Goal: Task Accomplishment & Management: Complete application form

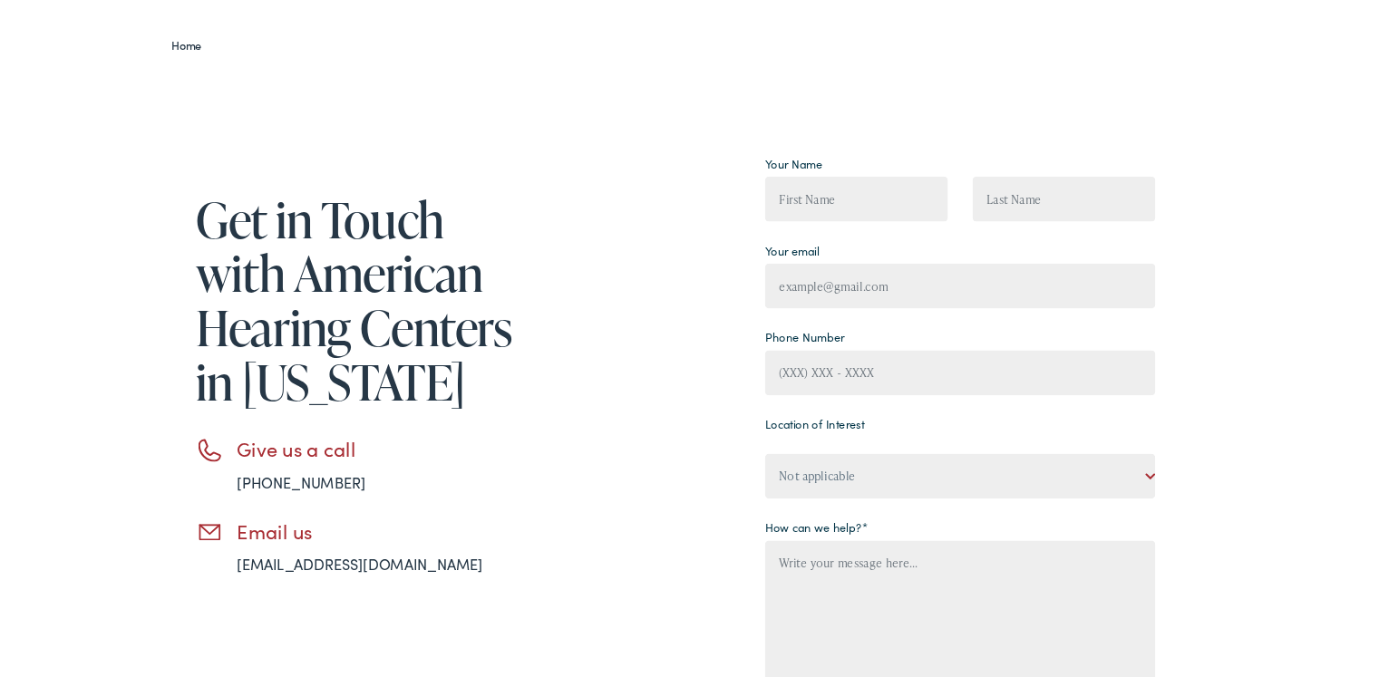
scroll to position [181, 0]
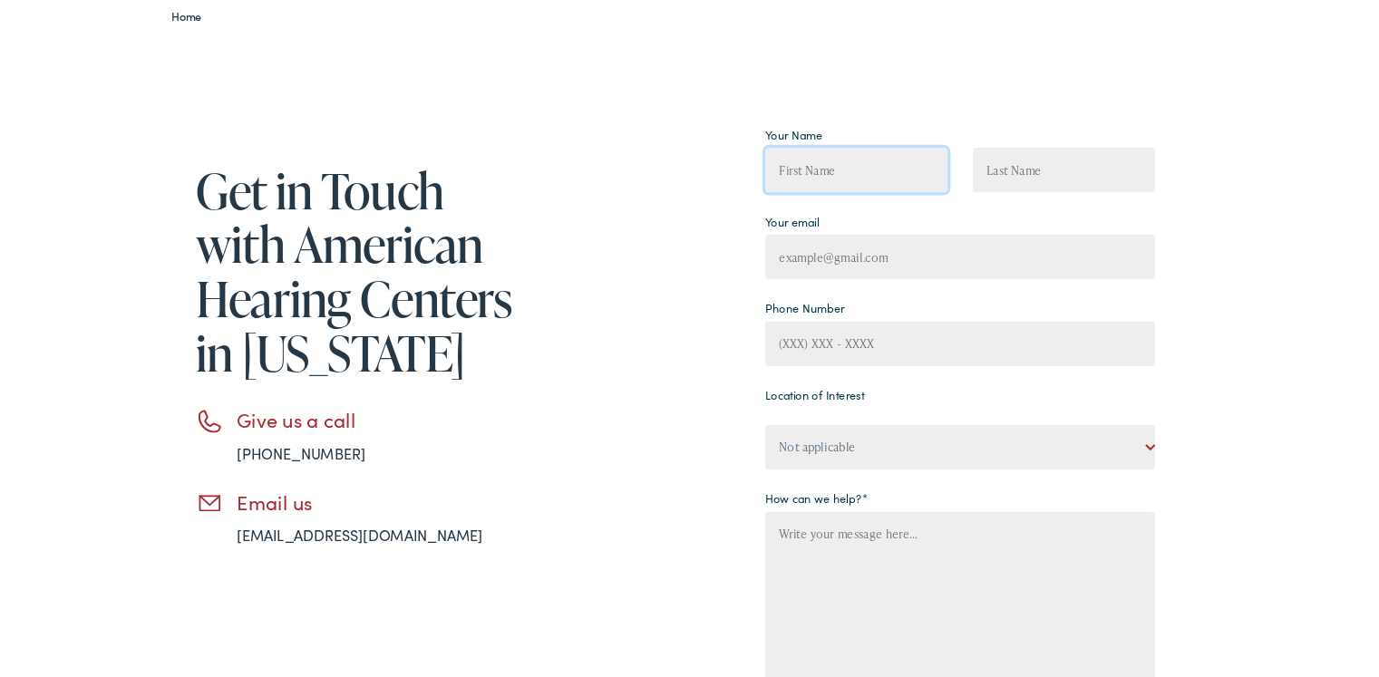
click at [874, 200] on input "Contact form" at bounding box center [873, 188] width 202 height 50
type input "[PERSON_NAME]"
type input "[EMAIL_ADDRESS][DOMAIN_NAME]"
type input "[PHONE_NUMBER]"
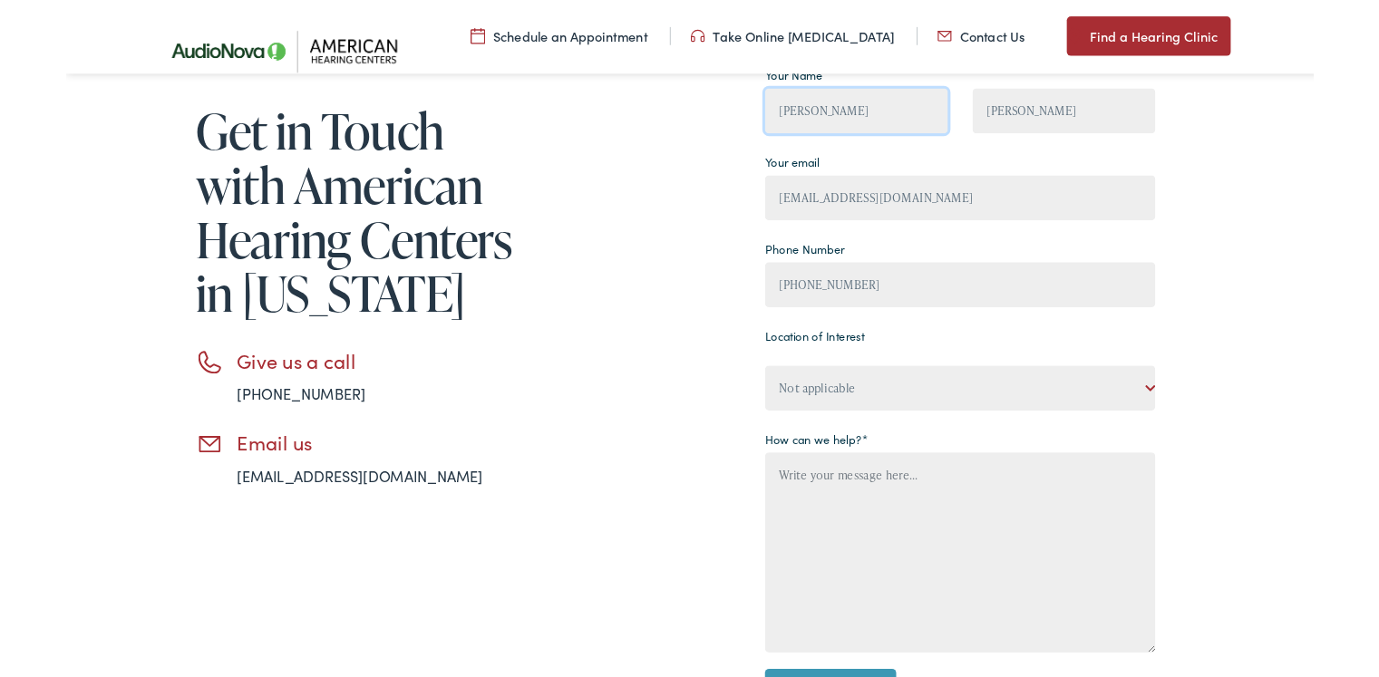
scroll to position [272, 0]
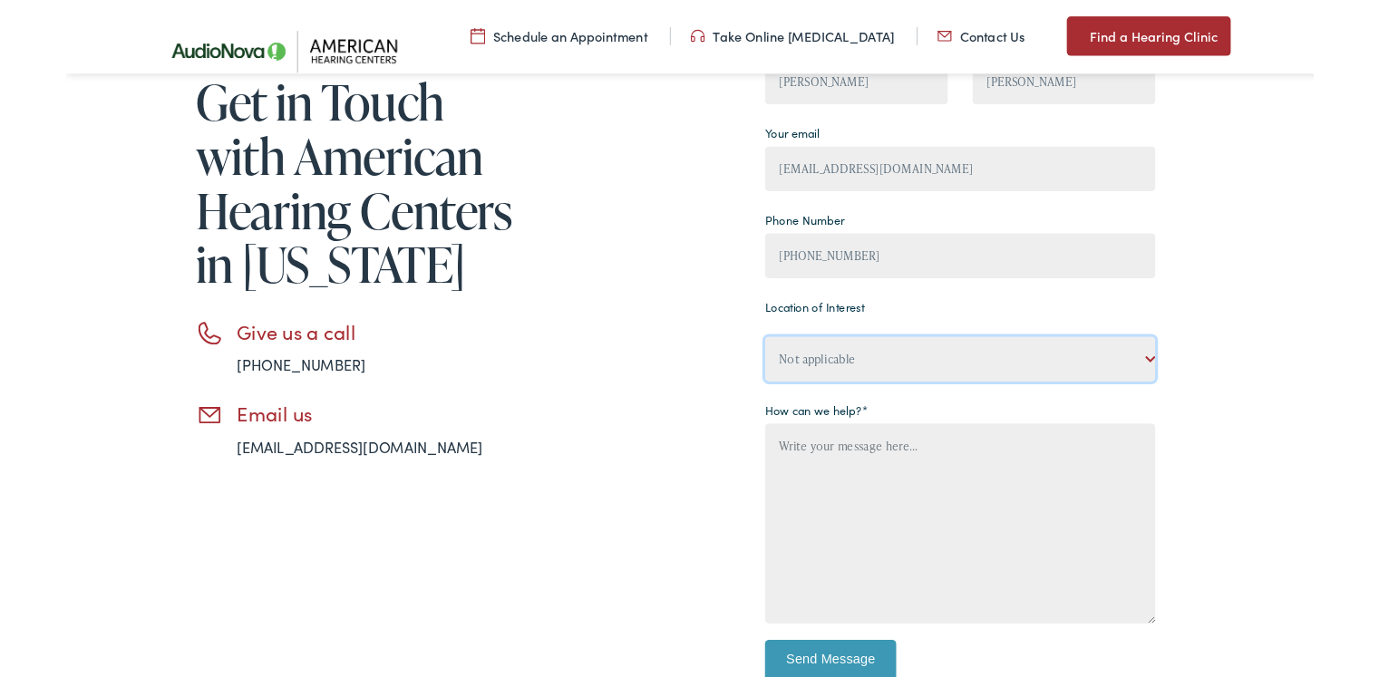
click at [916, 396] on select "Not applicable American Hearing Centers, [GEOGRAPHIC_DATA] American Hearing Cen…" at bounding box center [987, 397] width 431 height 50
select select "American Hearing Centers, Freehold"
click at [772, 372] on select "Not applicable American Hearing Centers, [GEOGRAPHIC_DATA] American Hearing Cen…" at bounding box center [987, 397] width 431 height 50
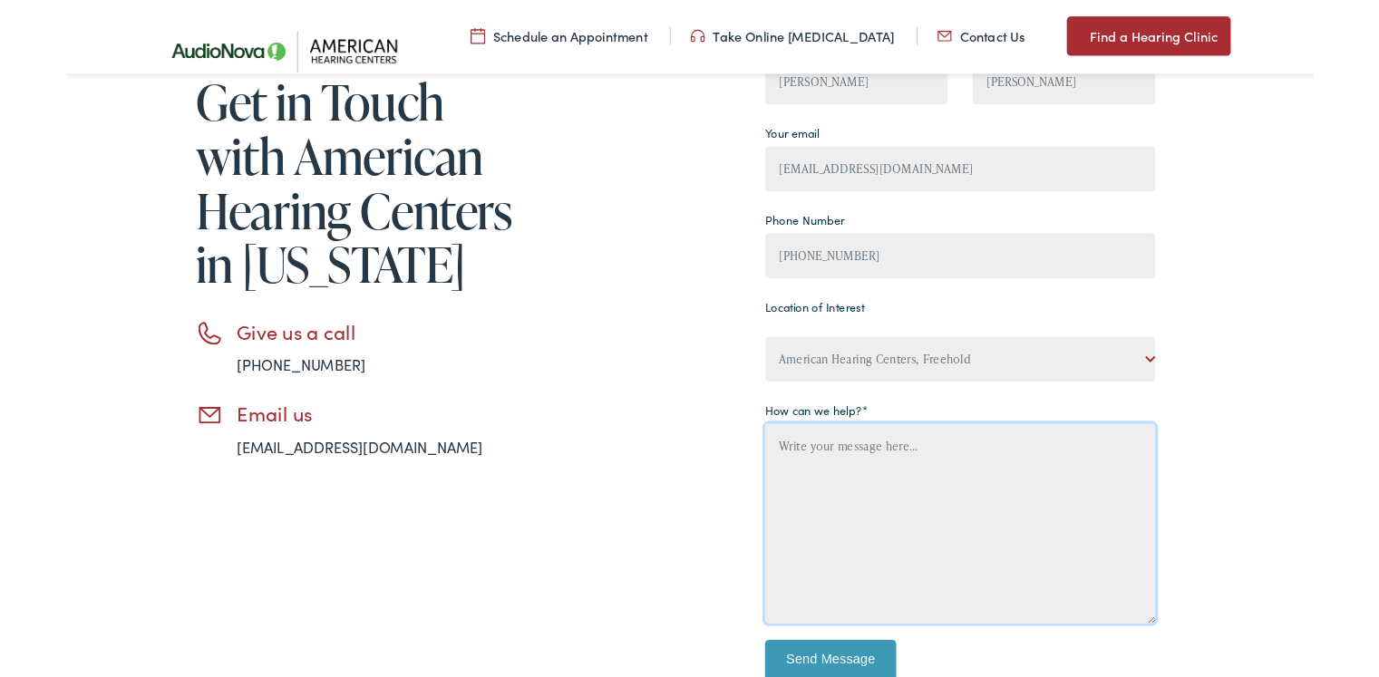
click at [917, 521] on textarea "Contact form" at bounding box center [987, 578] width 431 height 221
type textarea "Hello. I'm [PERSON_NAME], Vice President of Franchise Development with Franchis…"
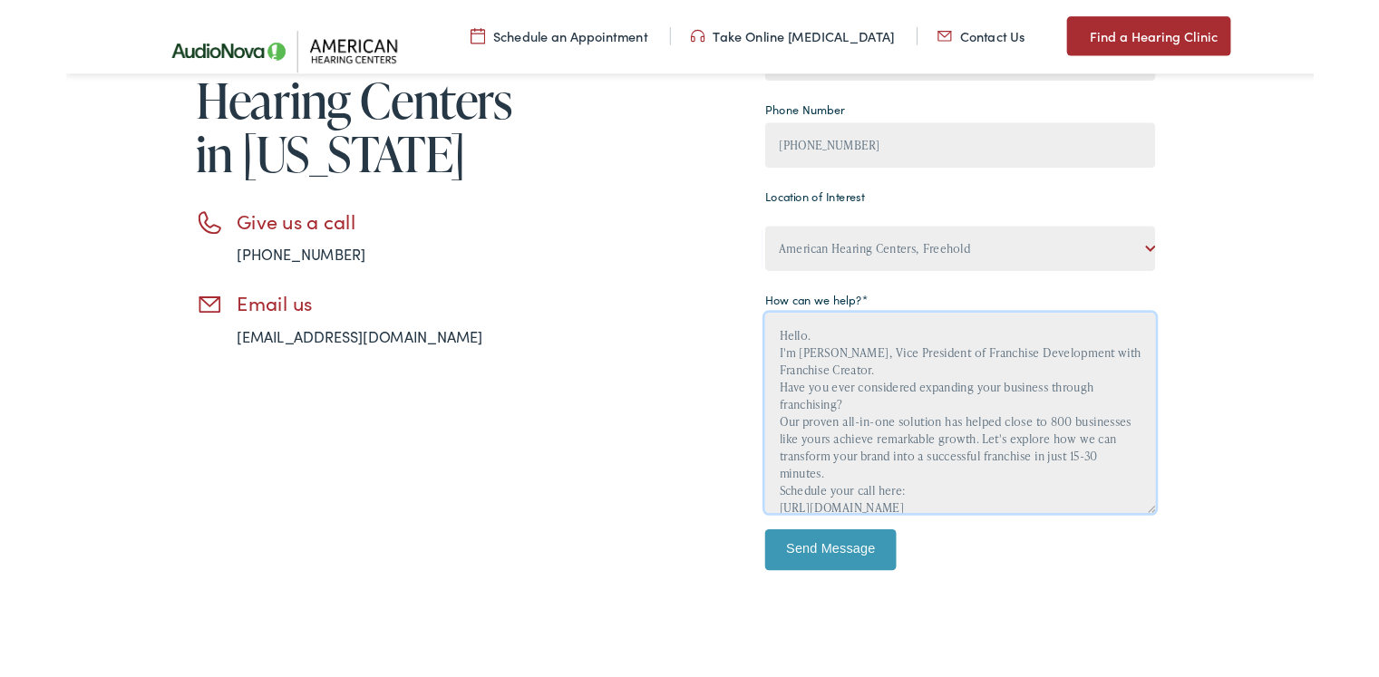
scroll to position [544, 0]
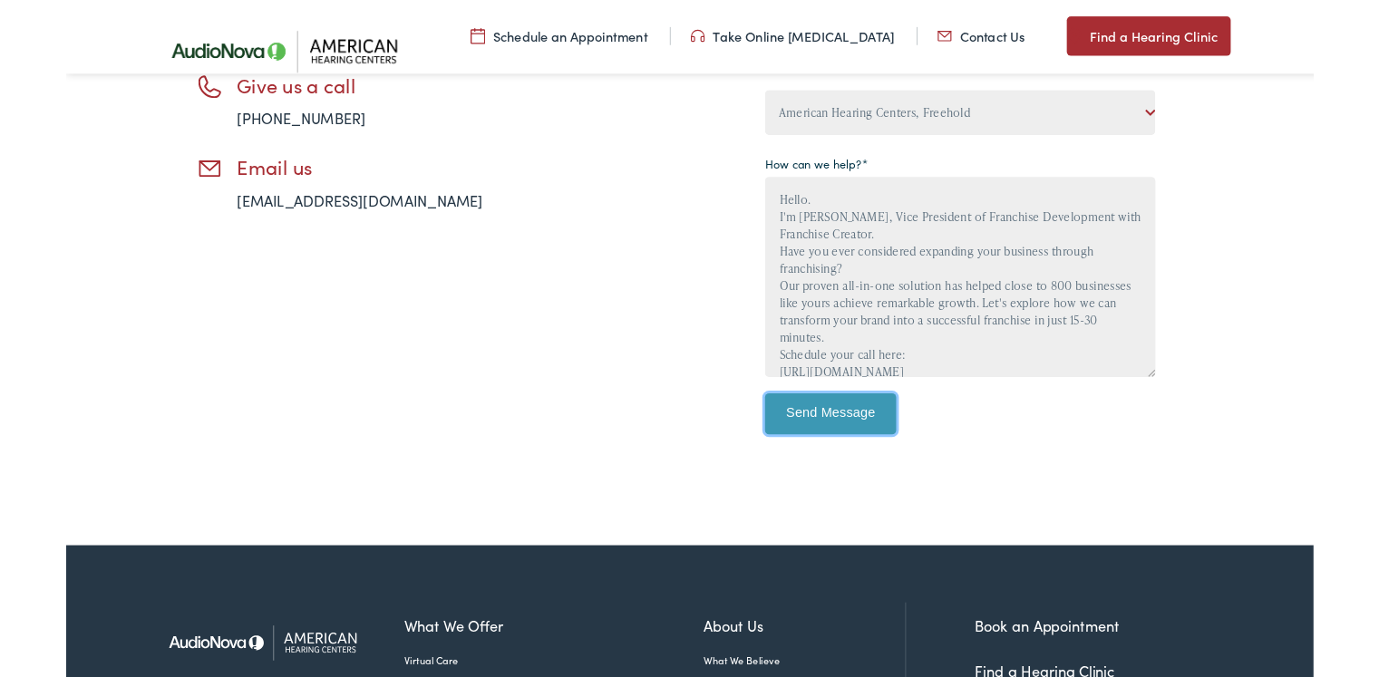
click at [852, 468] on input "Send Message" at bounding box center [844, 457] width 145 height 45
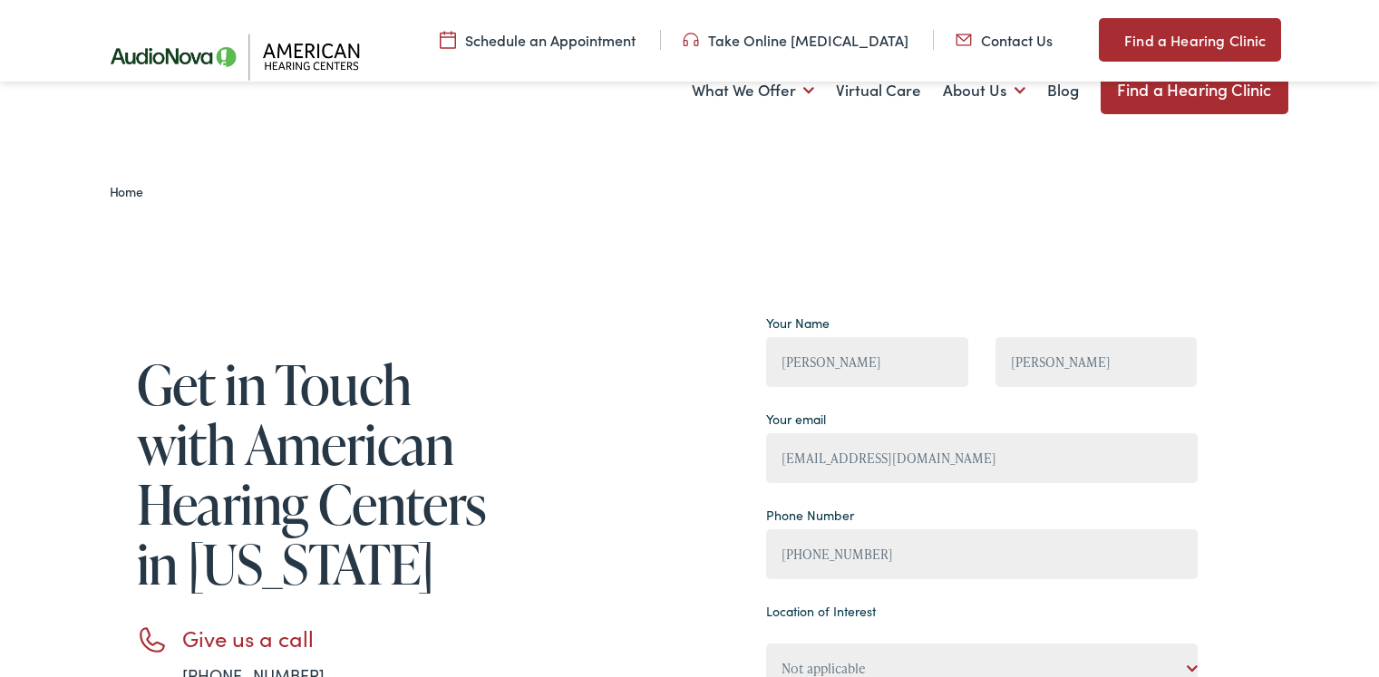
select select "American Hearing Centers, [GEOGRAPHIC_DATA]"
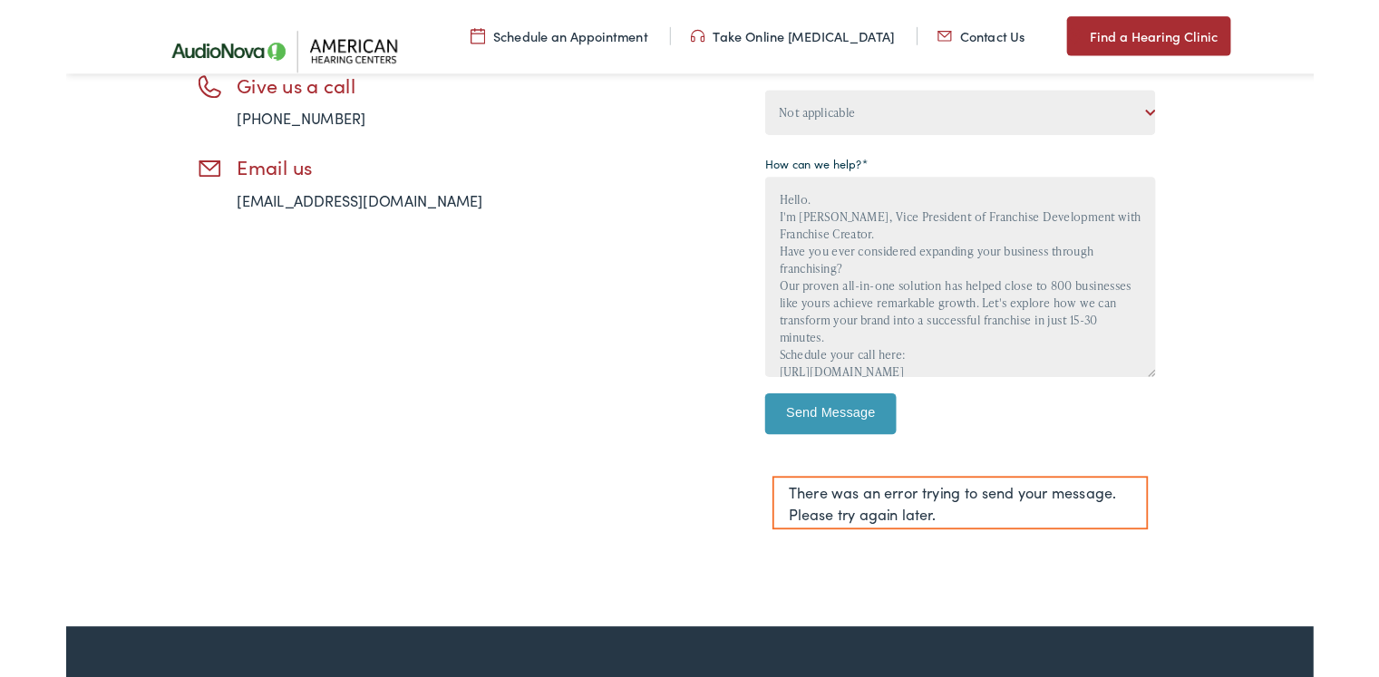
click at [618, 336] on div "Get in Touch with American Hearing Centers in [US_STATE] Give us a call [PHONE_…" at bounding box center [651, 183] width 1106 height 837
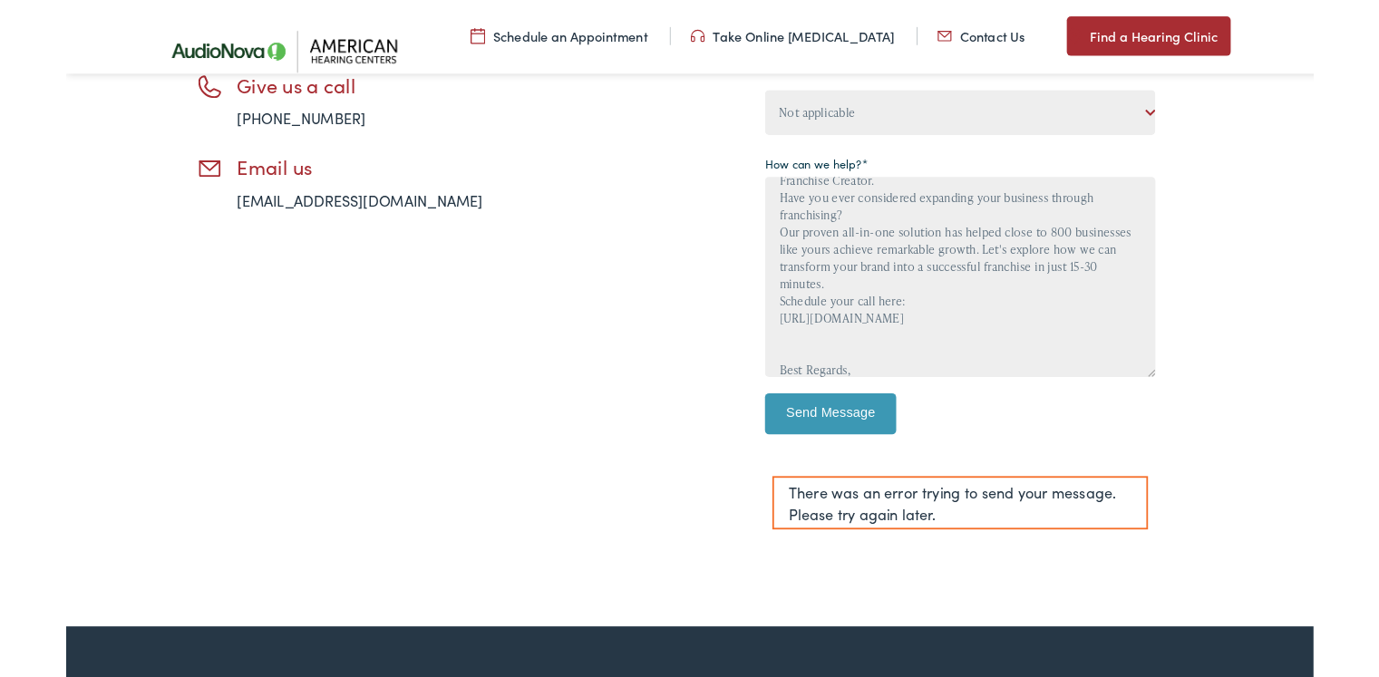
scroll to position [91, 0]
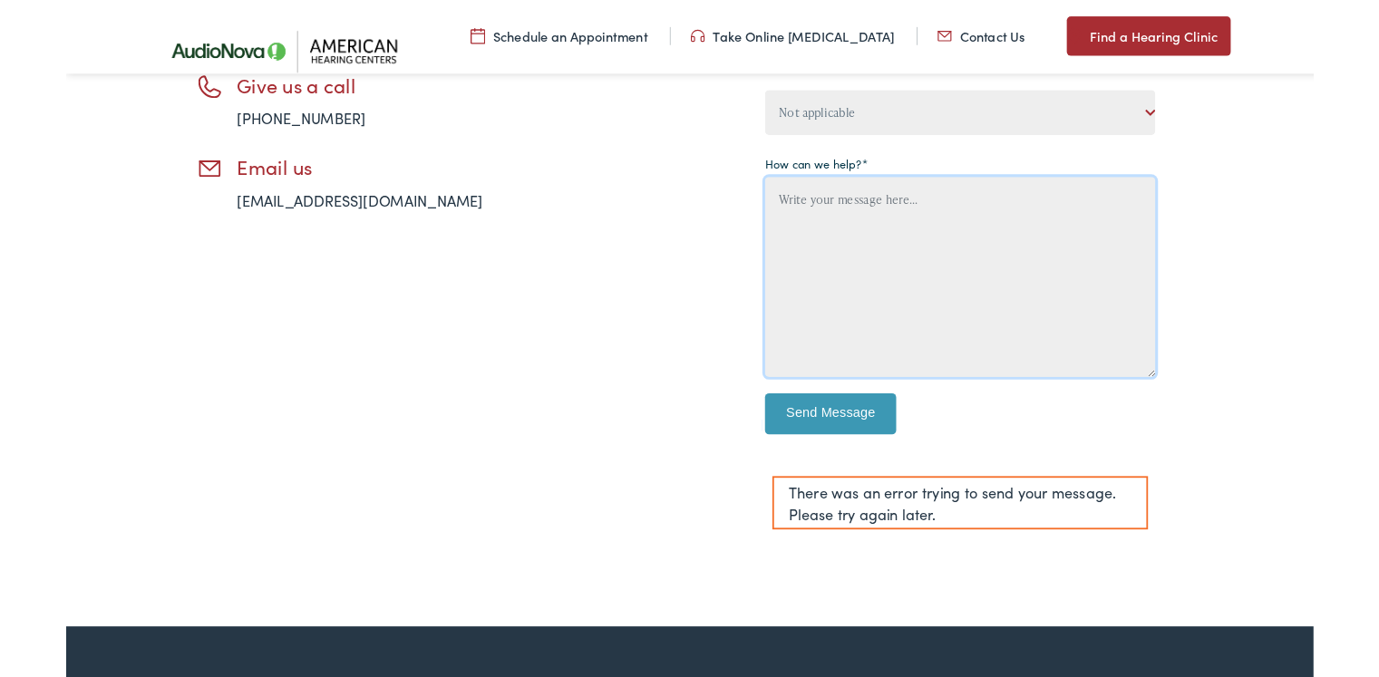
drag, startPoint x: 783, startPoint y: 325, endPoint x: 883, endPoint y: 344, distance: 101.7
click at [883, 344] on textarea "Contact form" at bounding box center [987, 306] width 431 height 221
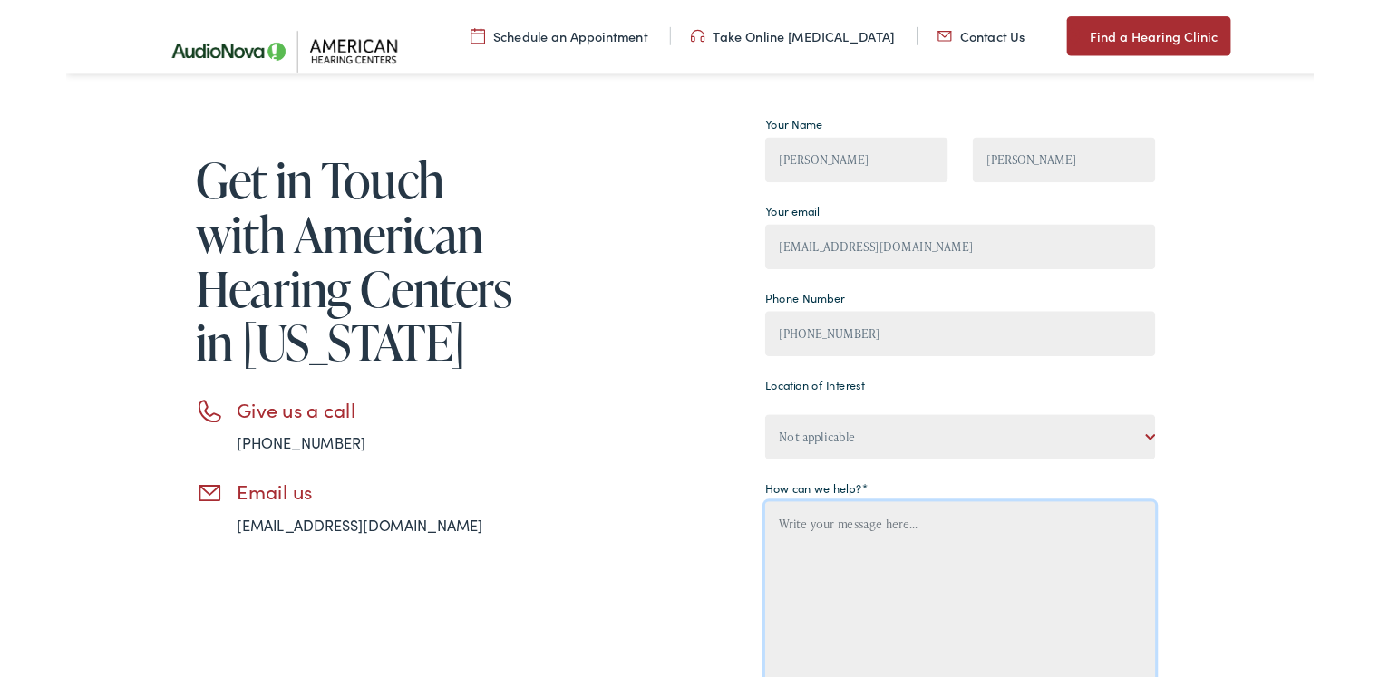
scroll to position [181, 0]
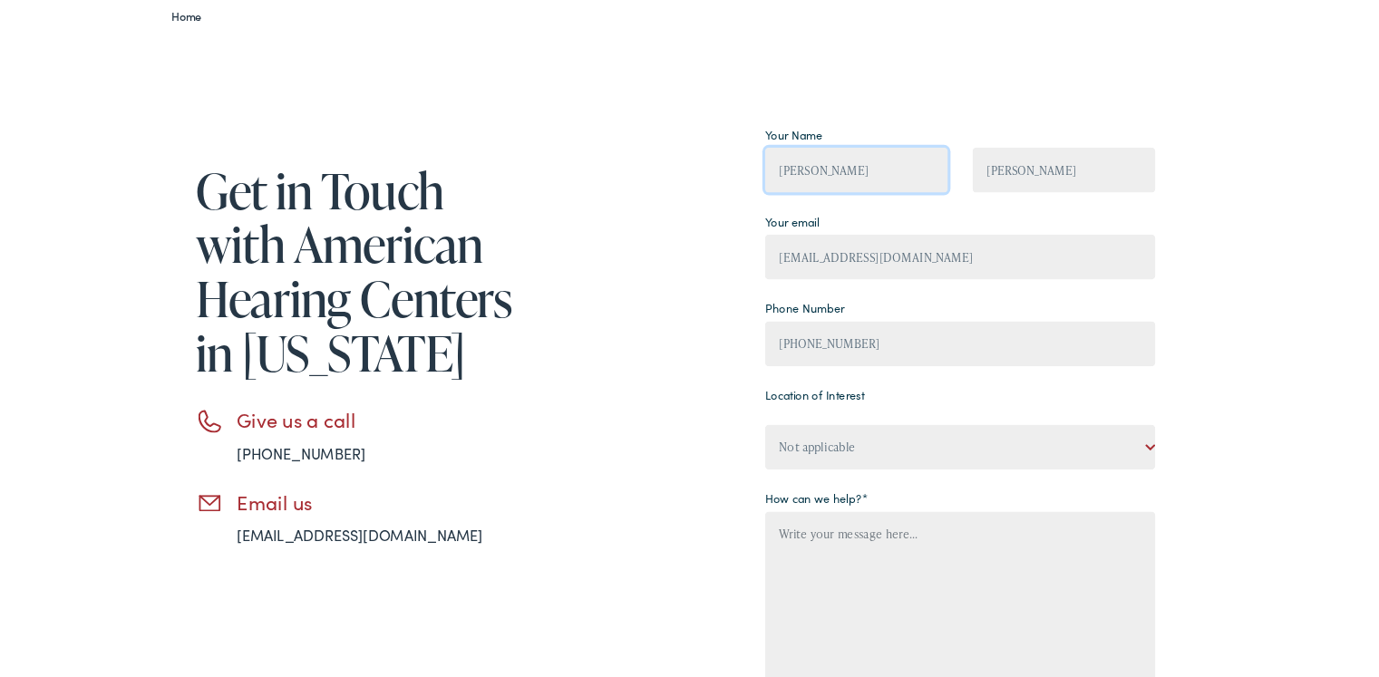
click at [863, 187] on input "[PERSON_NAME]" at bounding box center [873, 188] width 202 height 50
type input "[PERSON_NAME]"
type input "[EMAIL_ADDRESS][DOMAIN_NAME]"
type input "[PHONE_NUMBER]"
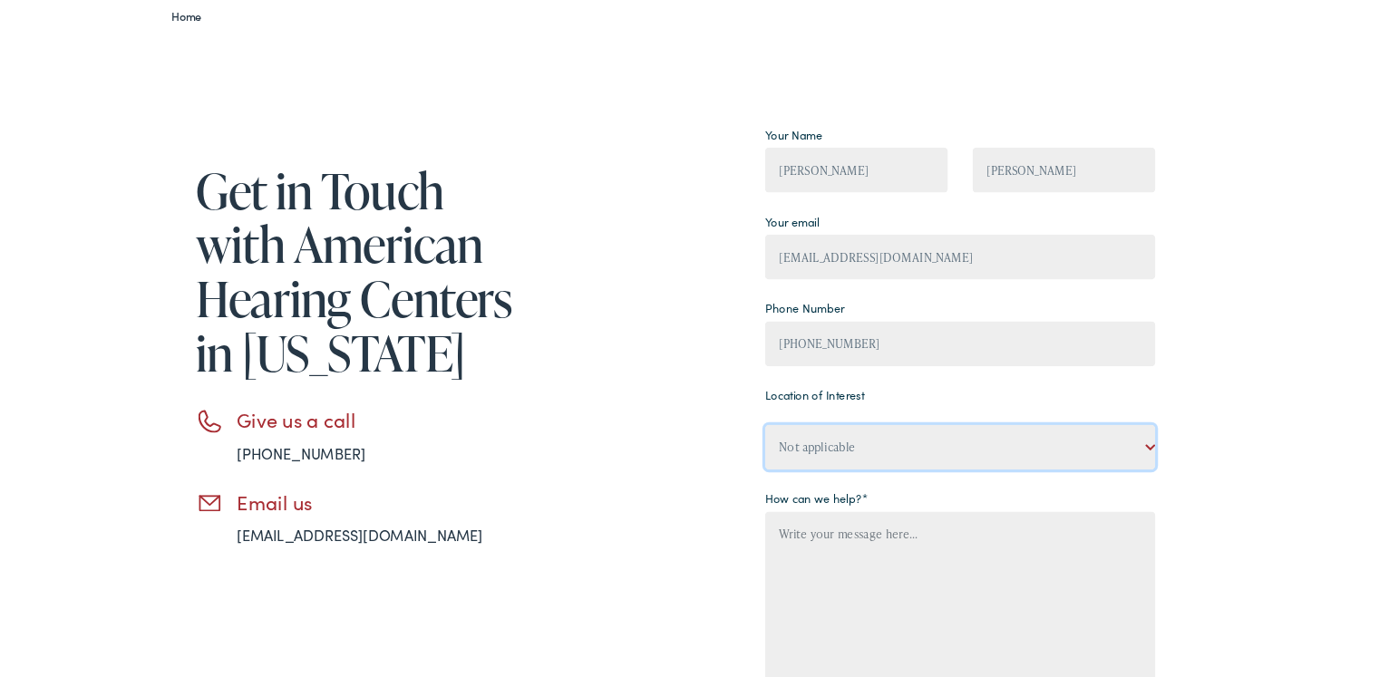
click at [934, 490] on select "Not applicable American Hearing Centers, [GEOGRAPHIC_DATA] American Hearing Cen…" at bounding box center [987, 495] width 431 height 50
select select "American Hearing Centers, [GEOGRAPHIC_DATA]"
click at [772, 470] on select "Not applicable American Hearing Centers, [GEOGRAPHIC_DATA] American Hearing Cen…" at bounding box center [987, 495] width 431 height 50
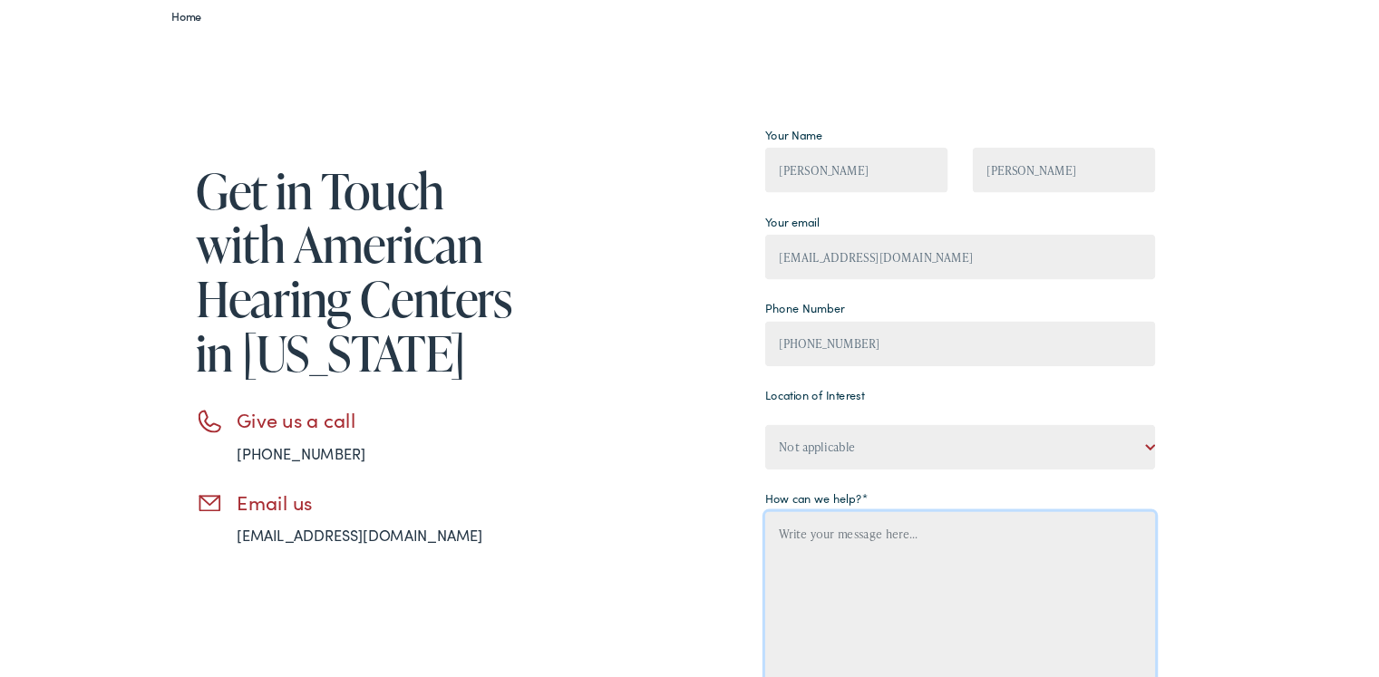
click at [883, 595] on textarea "Contact form" at bounding box center [987, 676] width 431 height 221
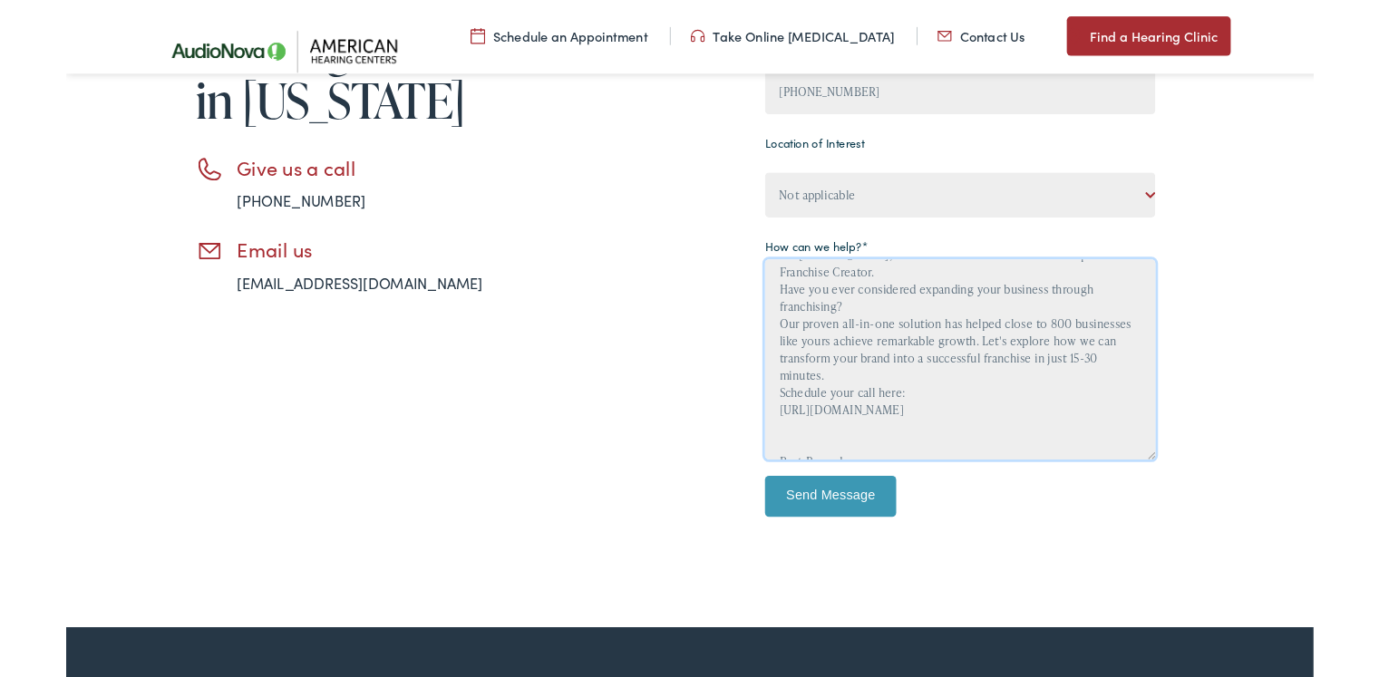
scroll to position [91, 0]
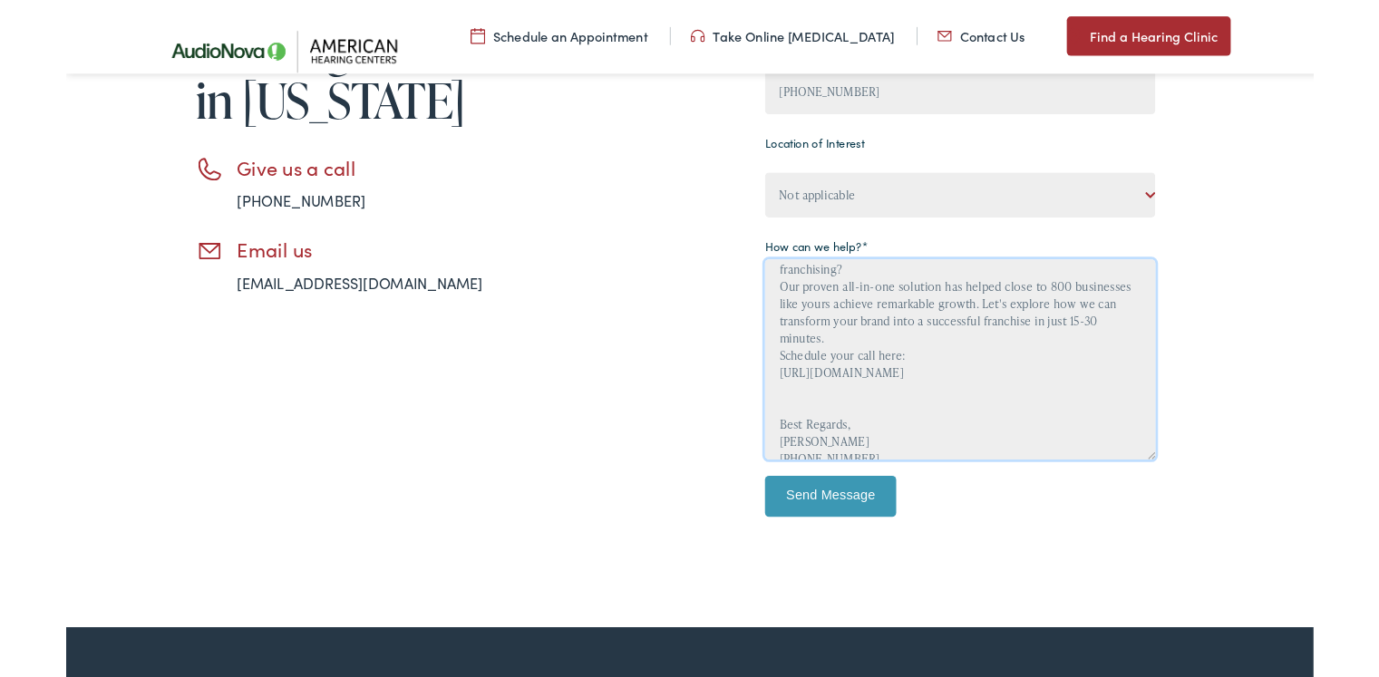
drag, startPoint x: 780, startPoint y: 417, endPoint x: 867, endPoint y: 434, distance: 87.8
click at [867, 434] on textarea "Hello. I'm [PERSON_NAME], Vice President of Franchise Development with Franchis…" at bounding box center [987, 396] width 431 height 221
paste textarea "calendly(dot)com(slash)fc-franchise-development(slash)fc"
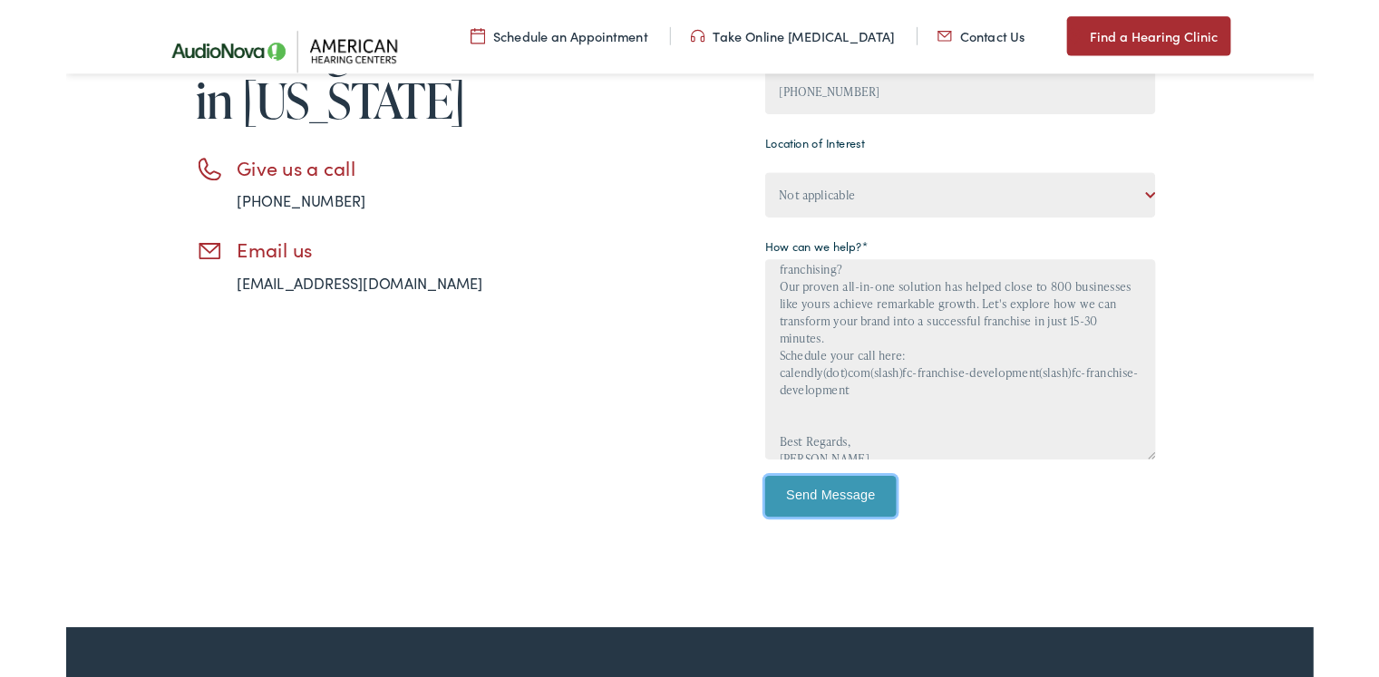
click at [815, 545] on input "Send Message" at bounding box center [844, 548] width 145 height 45
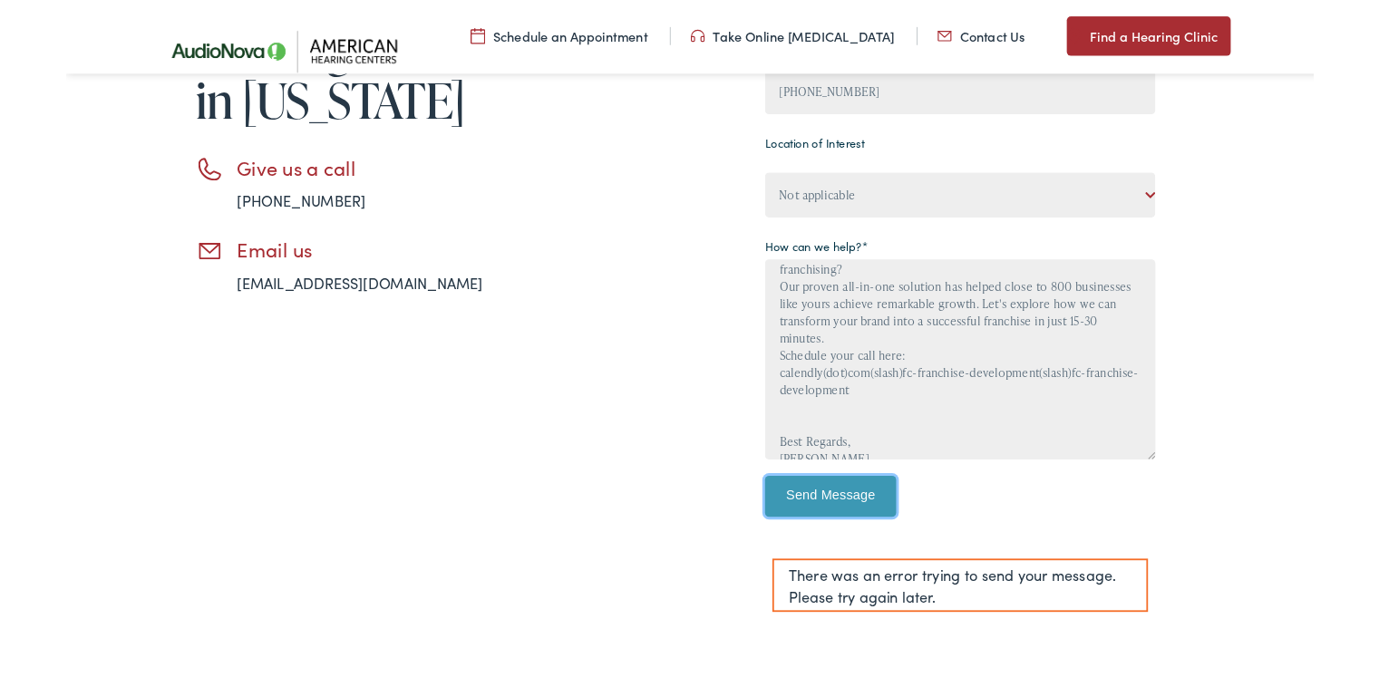
click at [856, 555] on input "Send Message" at bounding box center [844, 548] width 145 height 45
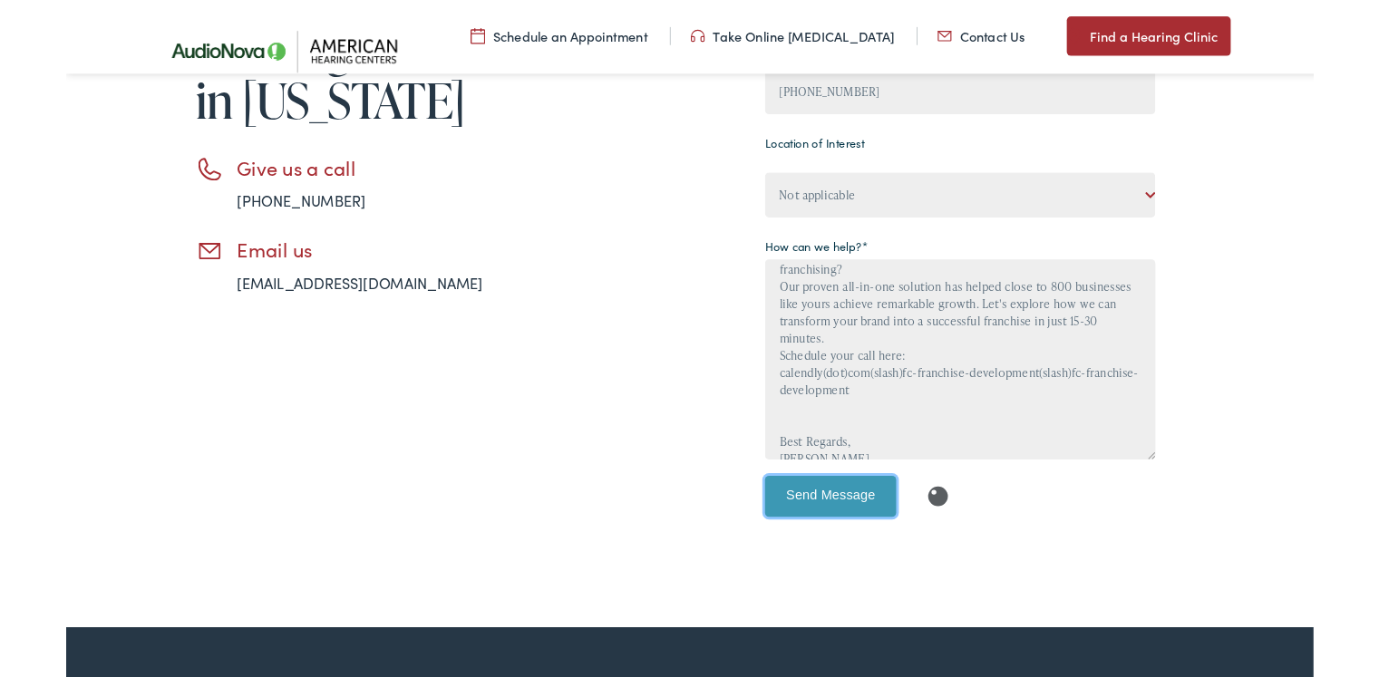
click at [856, 555] on input "Send Message" at bounding box center [844, 548] width 145 height 45
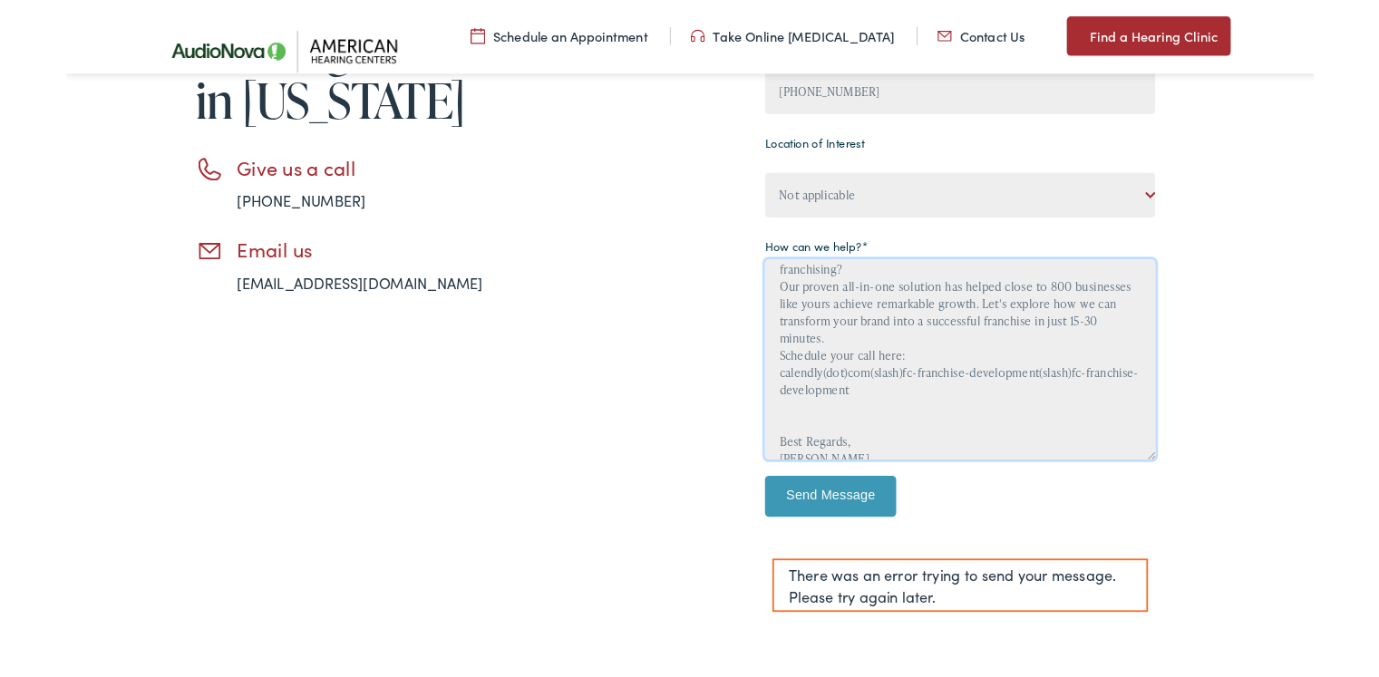
scroll to position [152, 0]
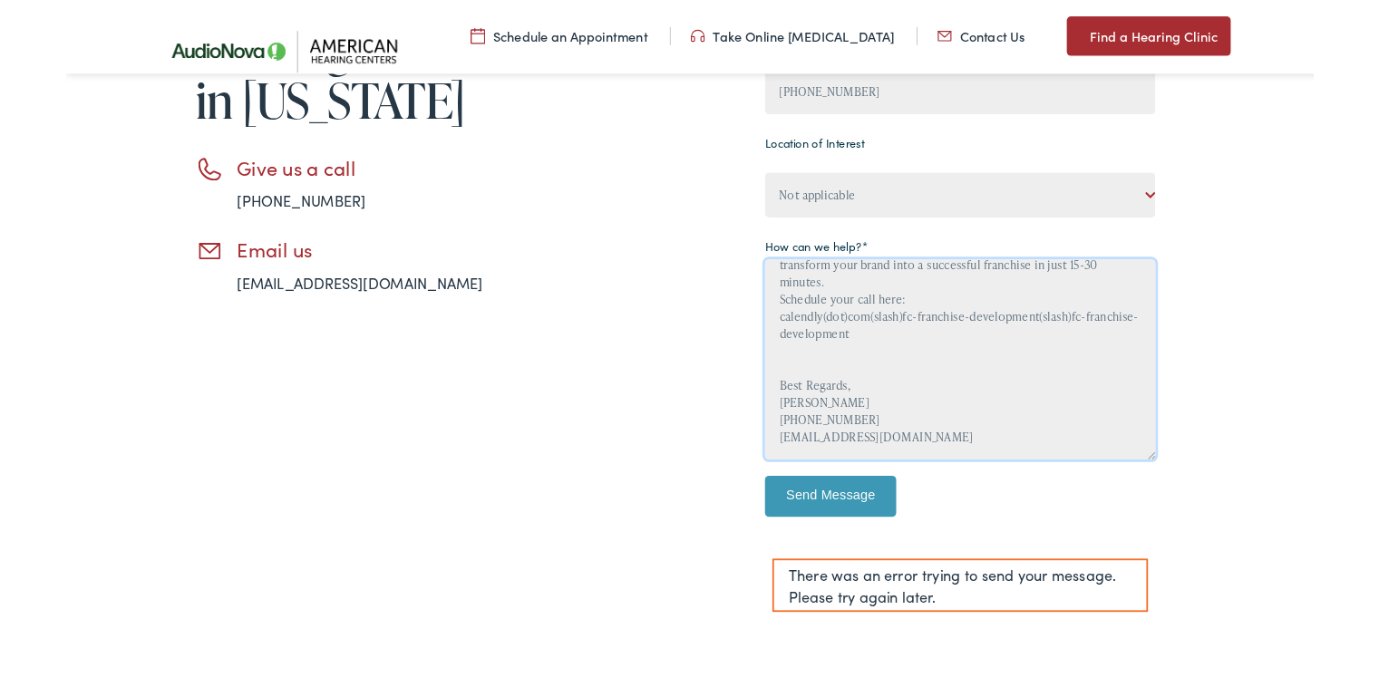
drag, startPoint x: 780, startPoint y: 480, endPoint x: 1090, endPoint y: 556, distance: 320.1
click at [1090, 556] on div "Your Name [PERSON_NAME] [PERSON_NAME] Your email [EMAIL_ADDRESS][DOMAIN_NAME] P…" at bounding box center [987, 220] width 431 height 729
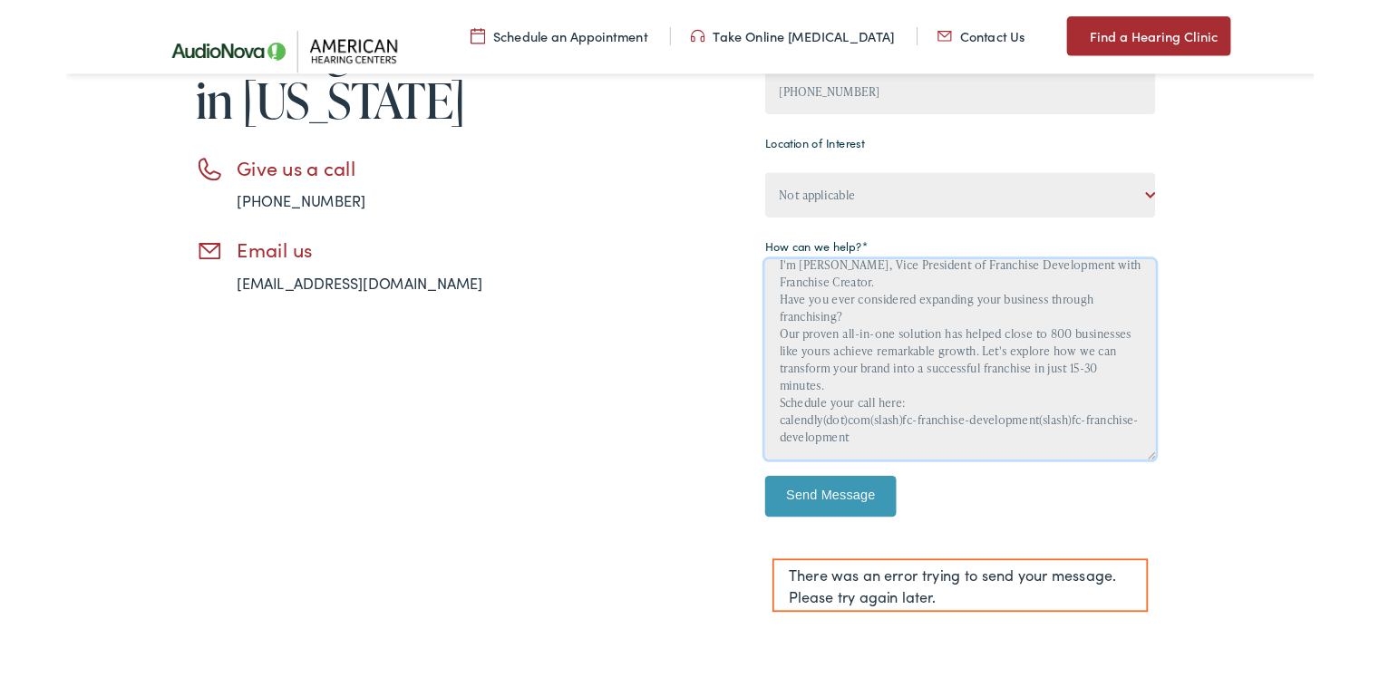
scroll to position [94, 0]
type textarea "Hello. I'm [PERSON_NAME], Vice President of Franchise Development with Franchis…"
click at [857, 538] on input "Send Message" at bounding box center [844, 548] width 145 height 45
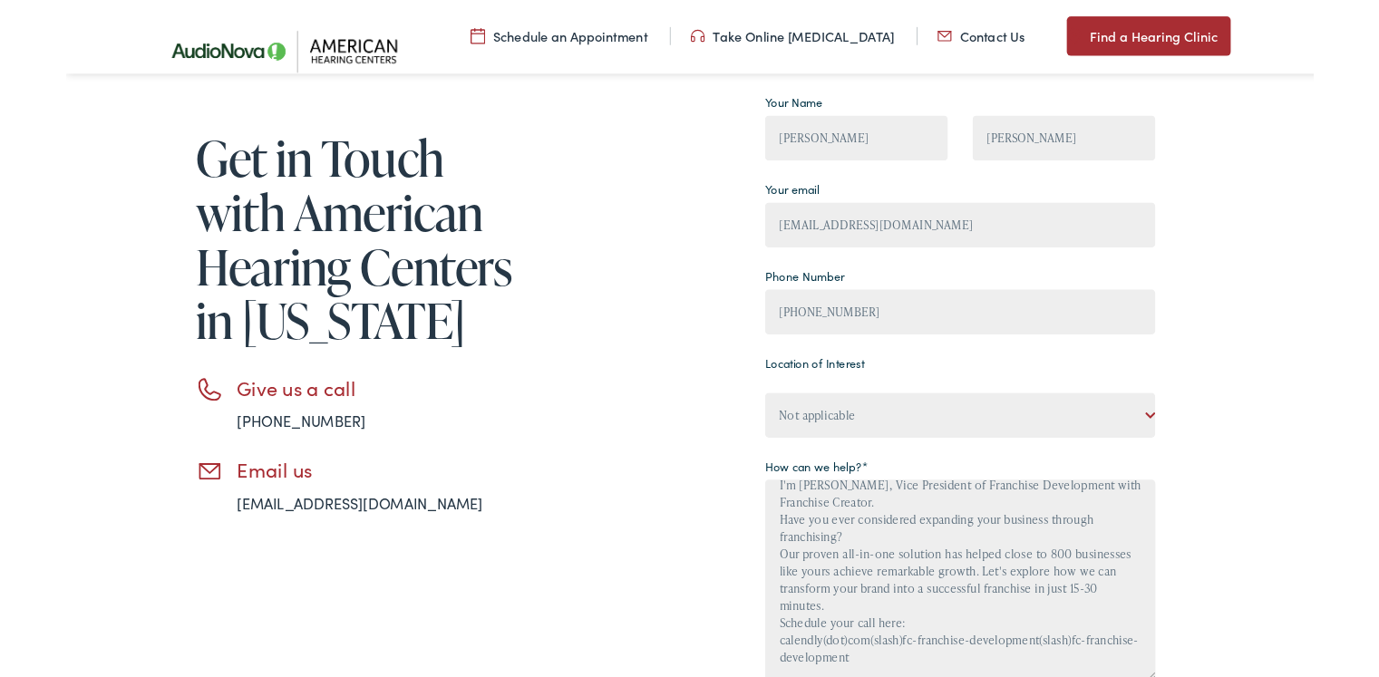
scroll to position [181, 0]
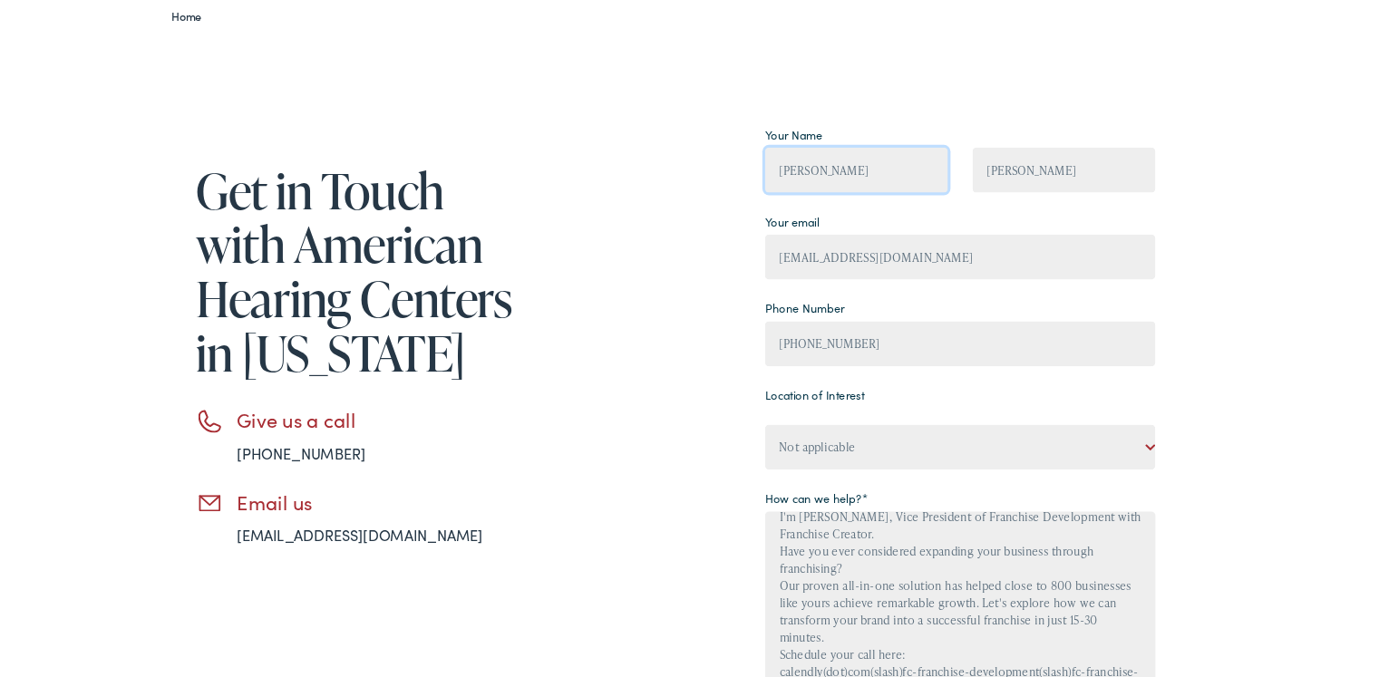
drag, startPoint x: 823, startPoint y: 191, endPoint x: 967, endPoint y: 202, distance: 144.5
click at [967, 202] on input "[PERSON_NAME]" at bounding box center [873, 188] width 202 height 50
type input "[PERSON_NAME]"
drag, startPoint x: 1054, startPoint y: 187, endPoint x: 968, endPoint y: 182, distance: 86.2
click at [968, 182] on div "Your Name [PERSON_NAME]" at bounding box center [988, 183] width 459 height 96
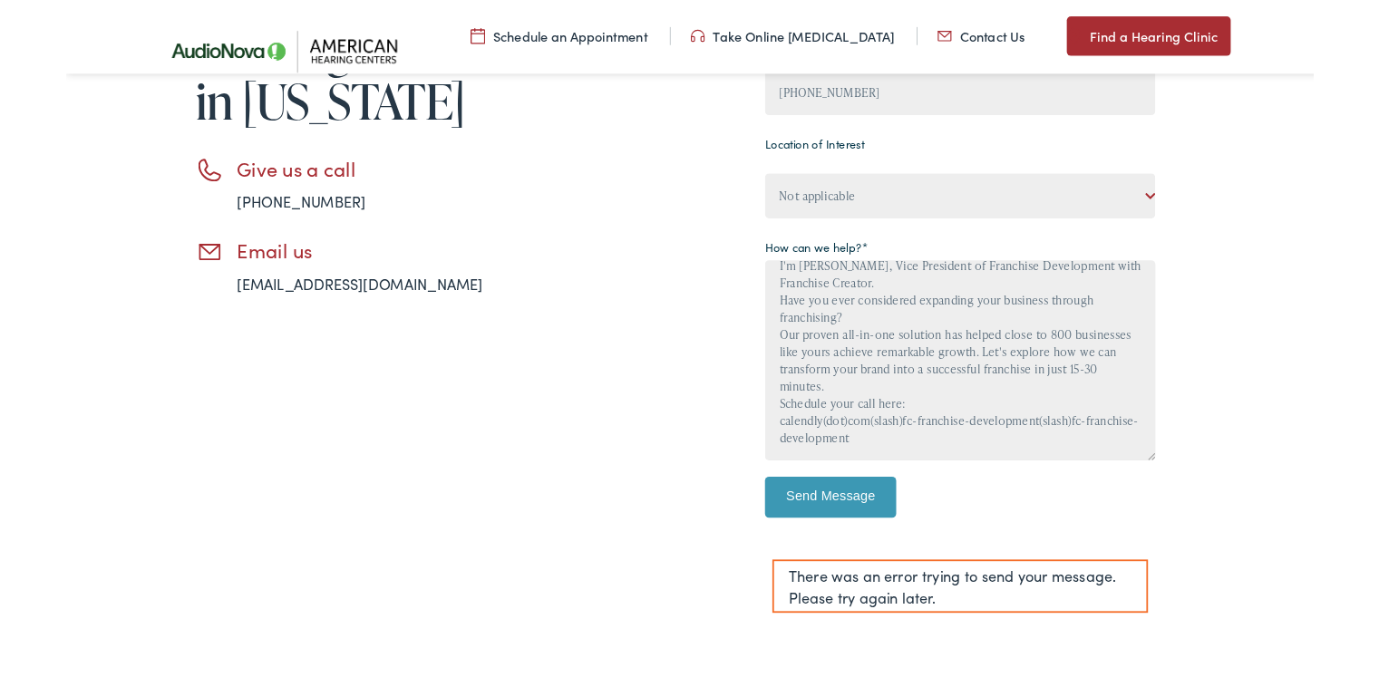
scroll to position [453, 0]
type input "[PERSON_NAME]"
click at [842, 538] on input "Send Message" at bounding box center [844, 548] width 145 height 45
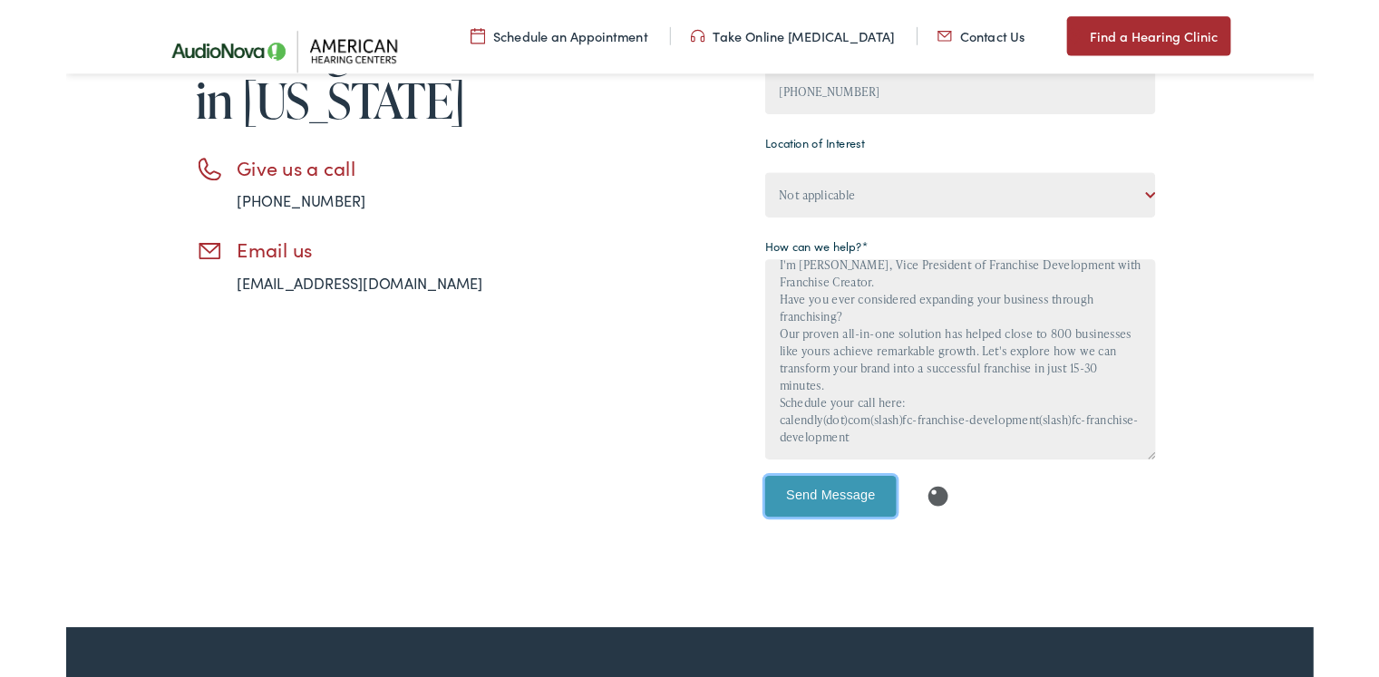
click at [842, 540] on input "Send Message" at bounding box center [844, 548] width 145 height 45
